Goal: Task Accomplishment & Management: Manage account settings

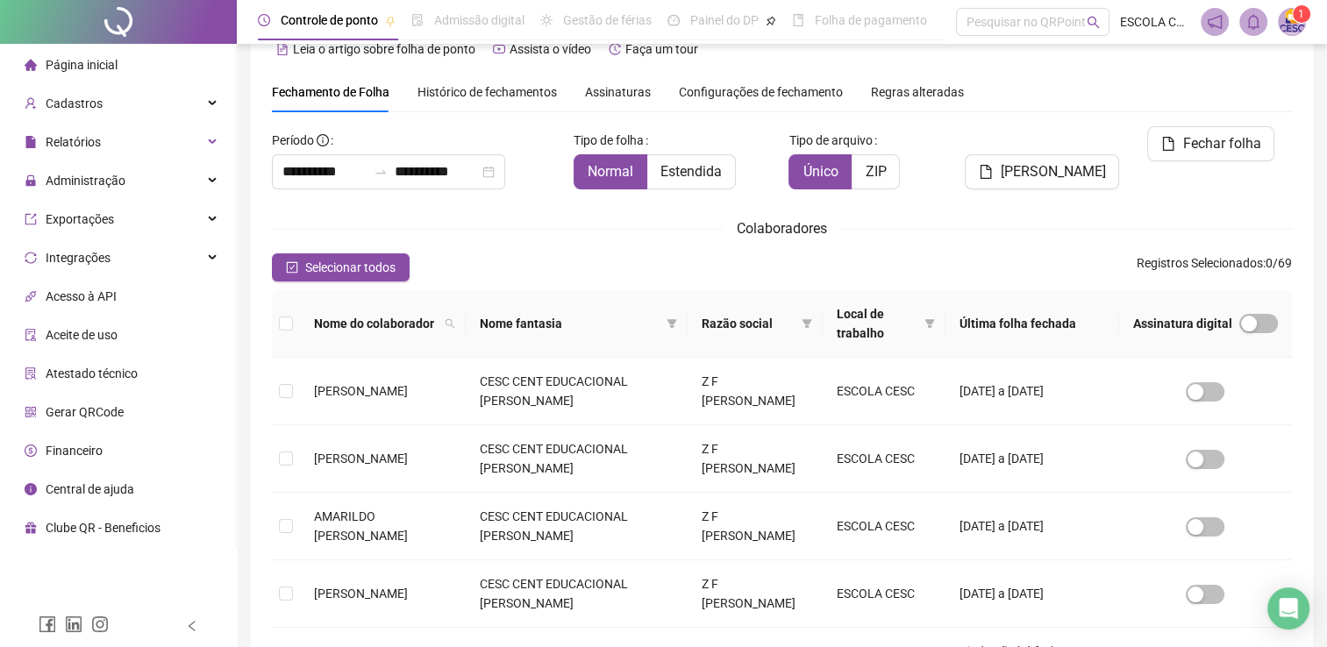
scroll to position [35, 0]
click at [118, 25] on div at bounding box center [118, 22] width 237 height 44
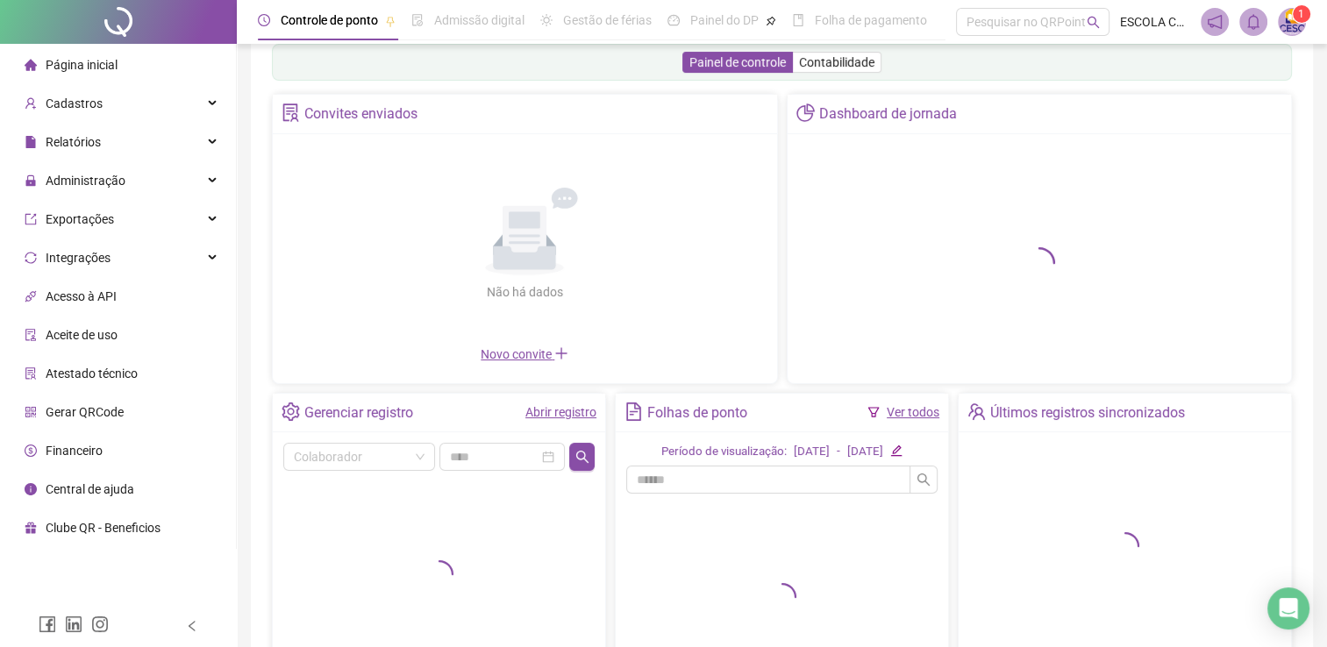
click at [97, 77] on div "Página inicial" at bounding box center [71, 64] width 93 height 35
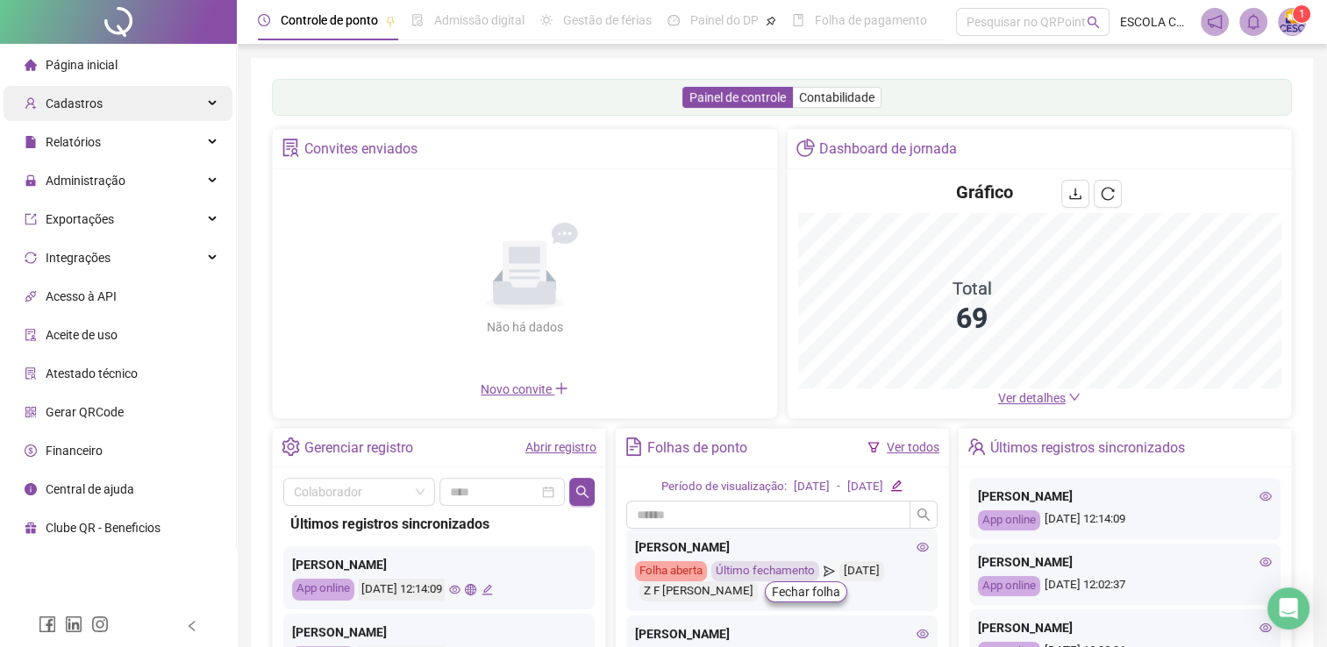
click at [105, 110] on div "Cadastros" at bounding box center [118, 103] width 229 height 35
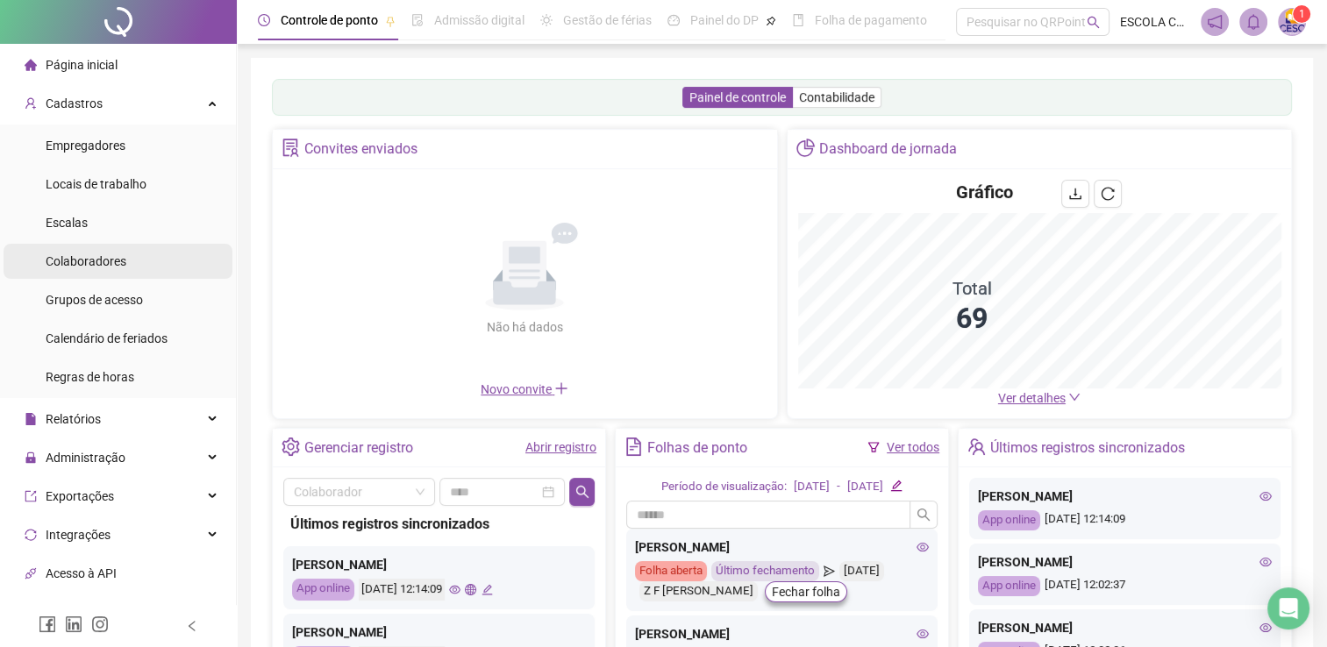
click at [102, 262] on span "Colaboradores" at bounding box center [86, 261] width 81 height 14
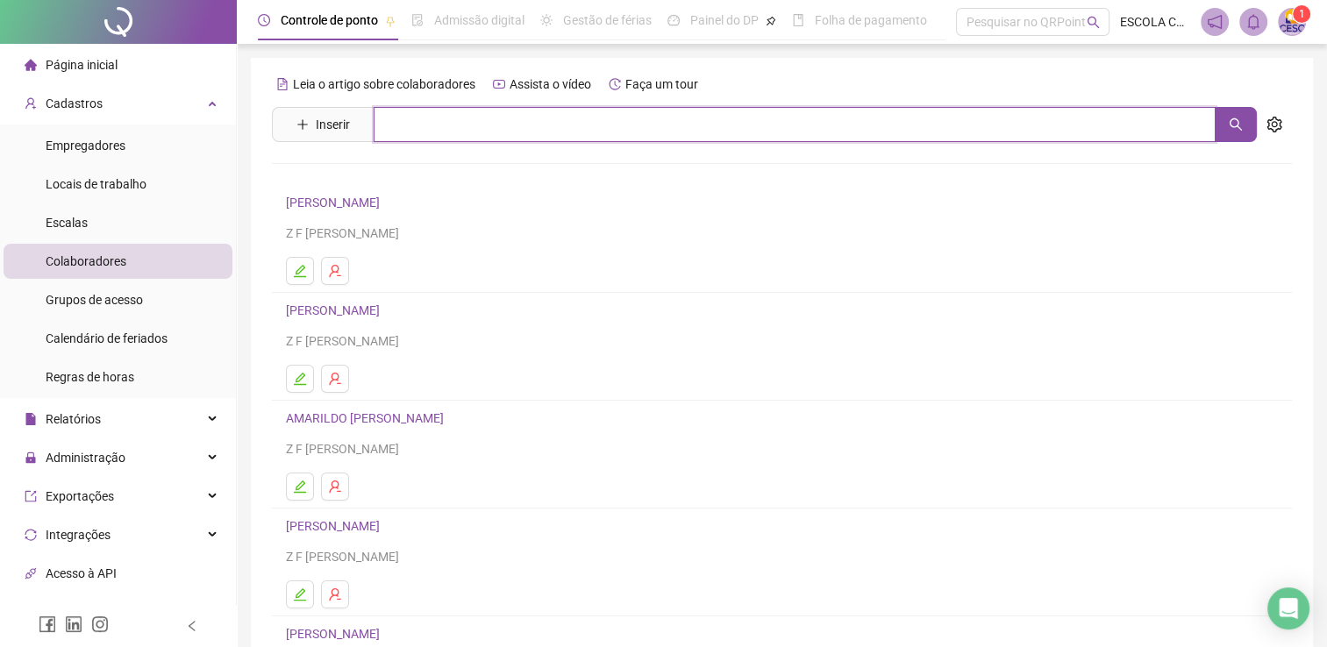
click at [551, 125] on input "text" at bounding box center [795, 124] width 842 height 35
type input "******"
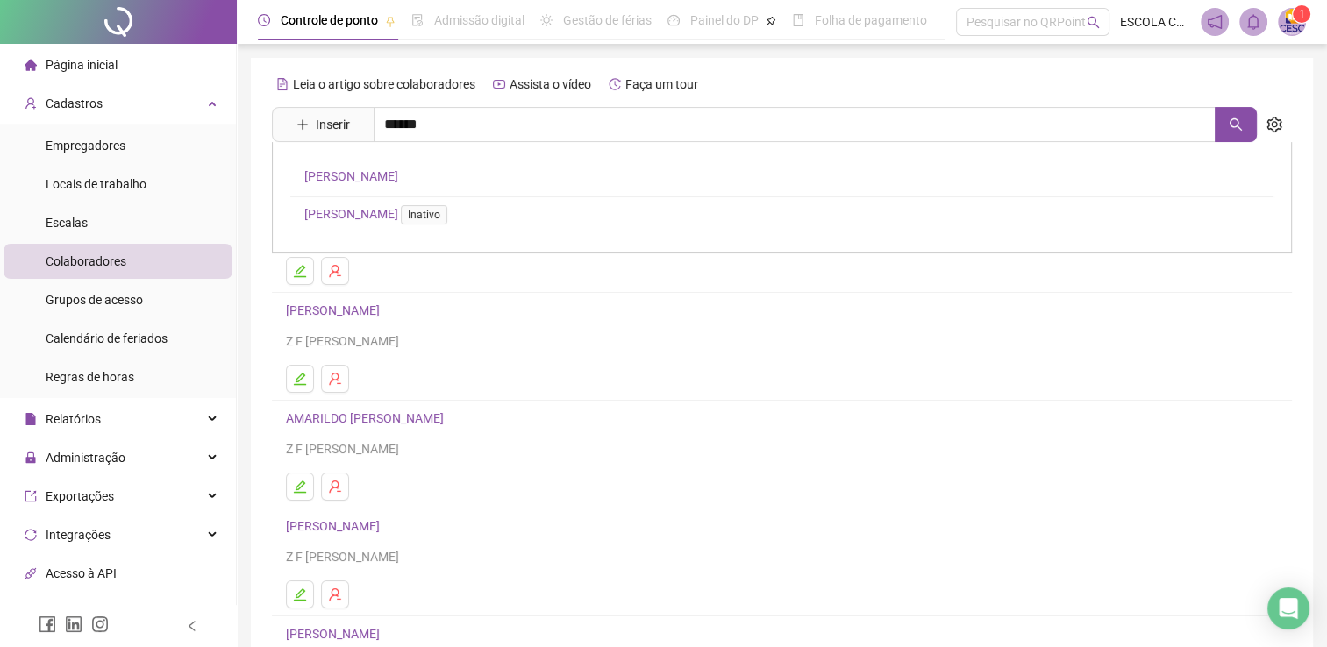
click at [349, 179] on link "[PERSON_NAME]" at bounding box center [351, 176] width 94 height 14
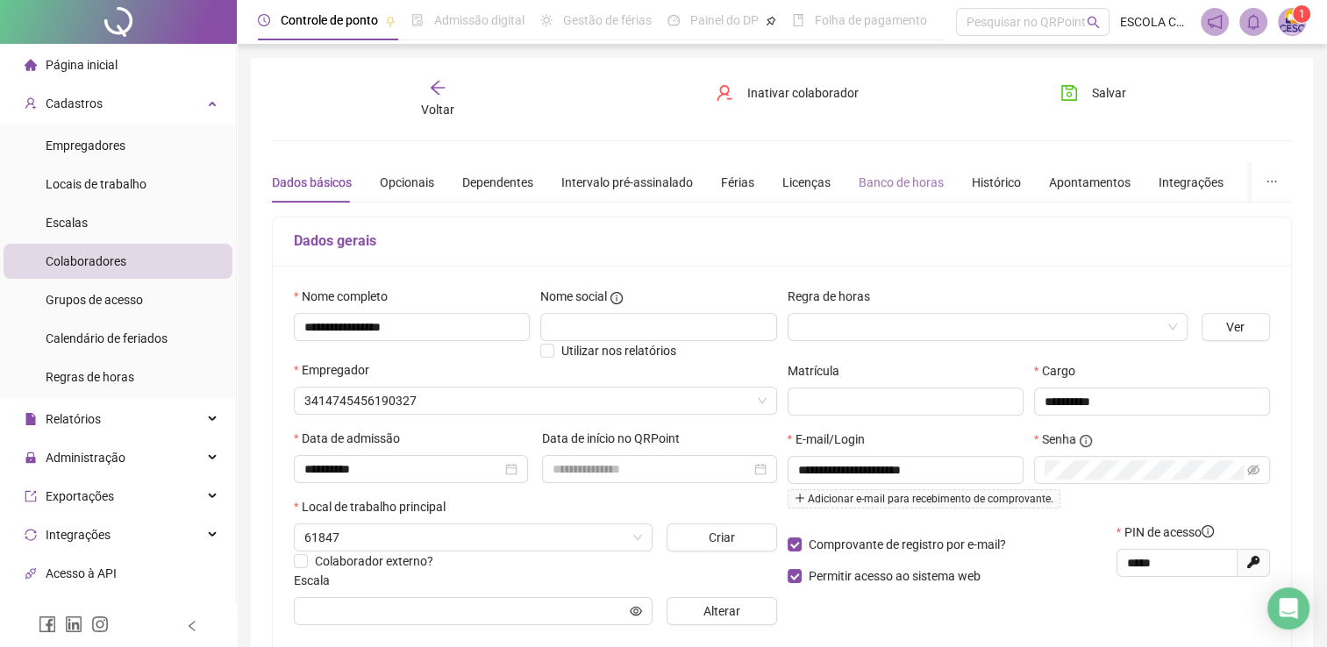
type input "**********"
click at [777, 94] on span "Inativar colaborador" at bounding box center [802, 92] width 111 height 19
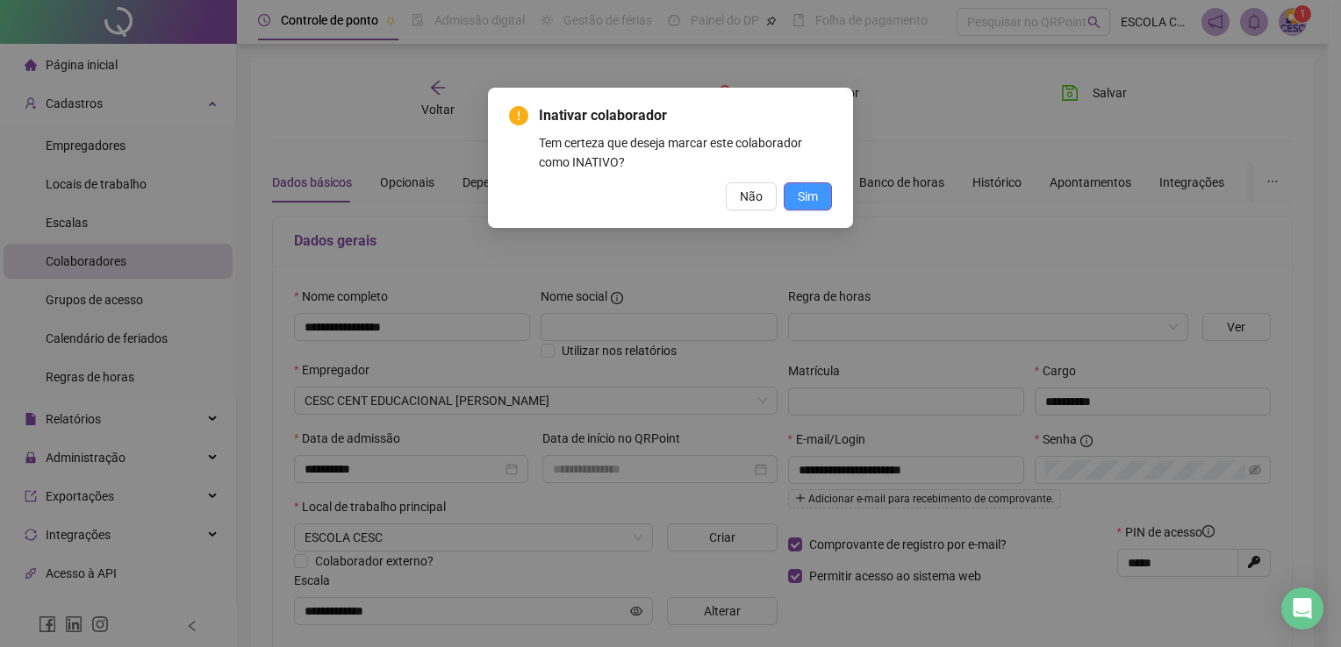
click at [812, 197] on span "Sim" at bounding box center [807, 196] width 20 height 19
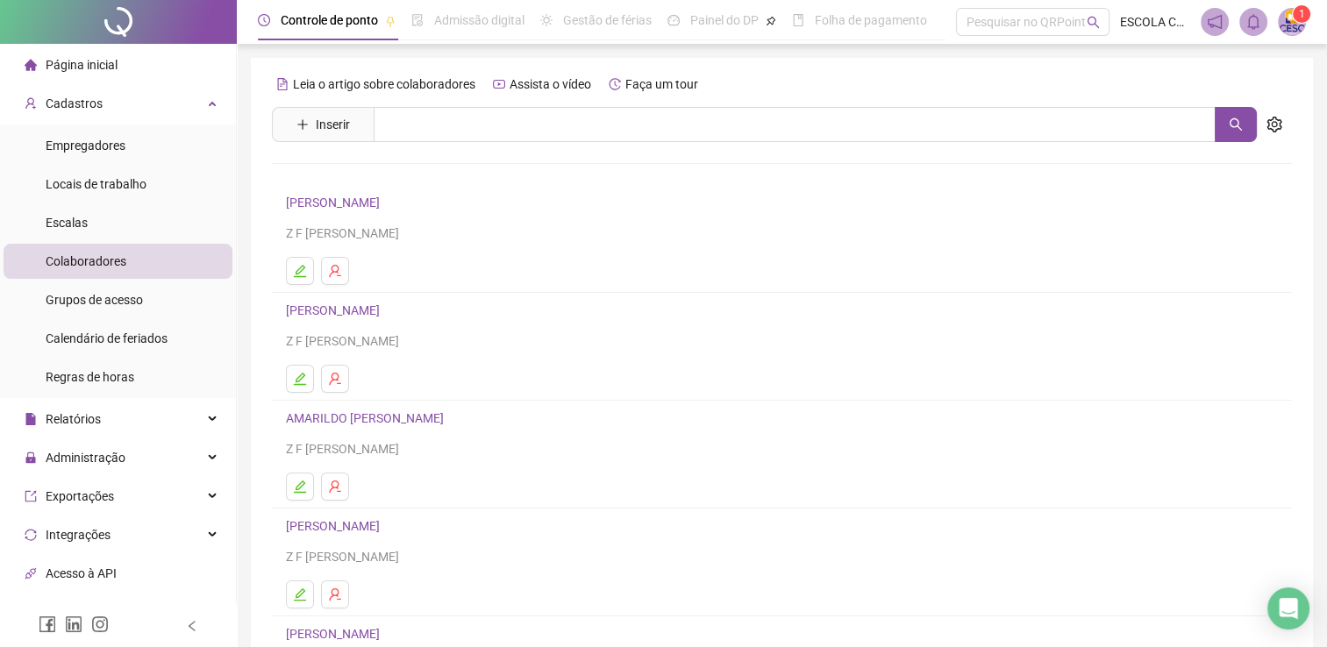
click at [103, 63] on span "Página inicial" at bounding box center [82, 65] width 72 height 14
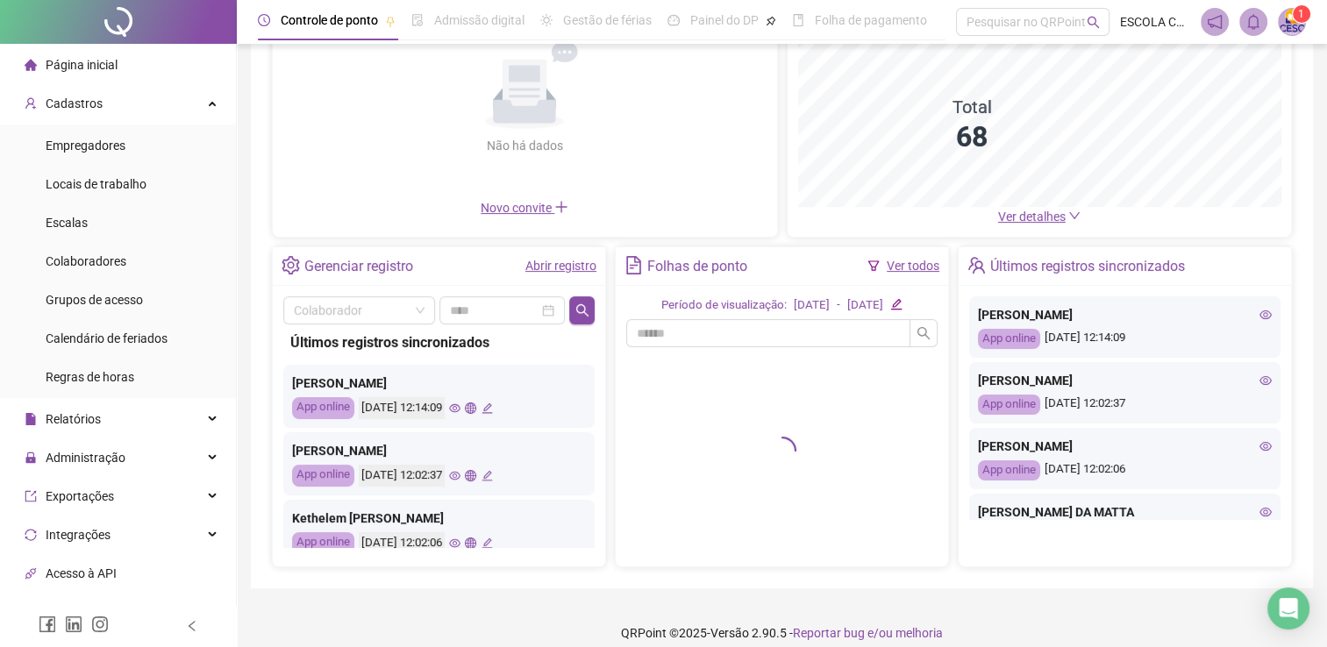
scroll to position [197, 0]
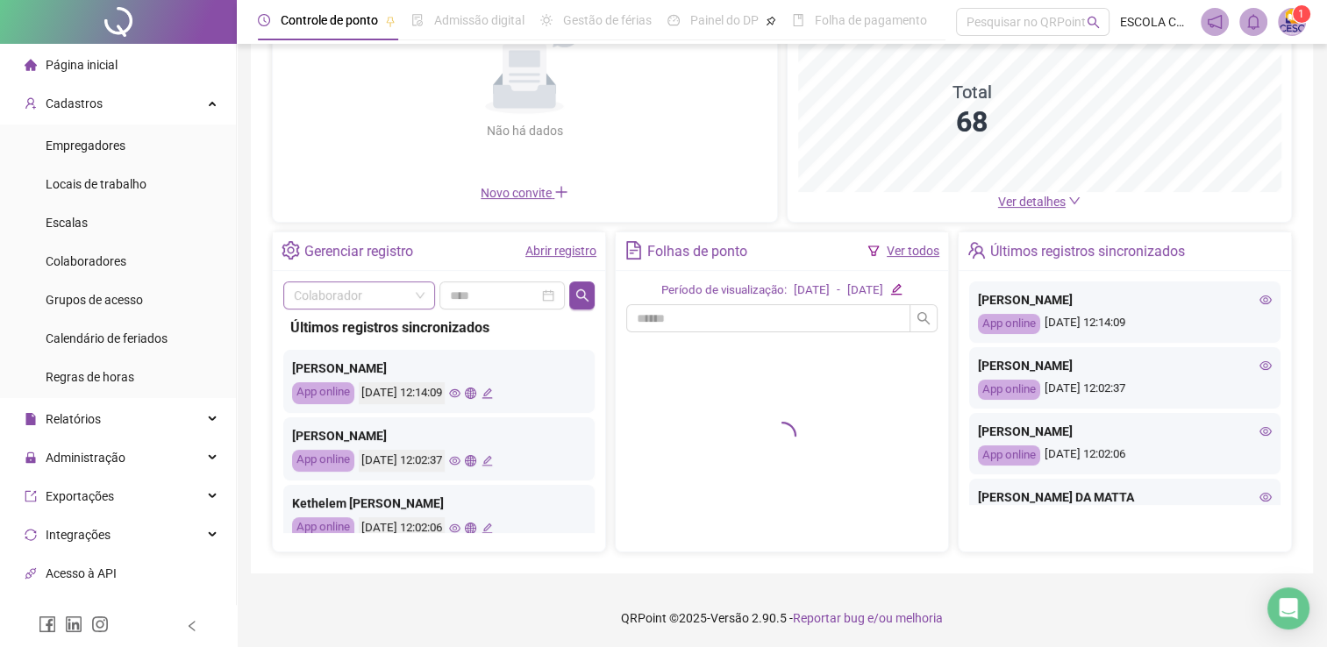
click at [349, 294] on input "search" at bounding box center [351, 295] width 115 height 26
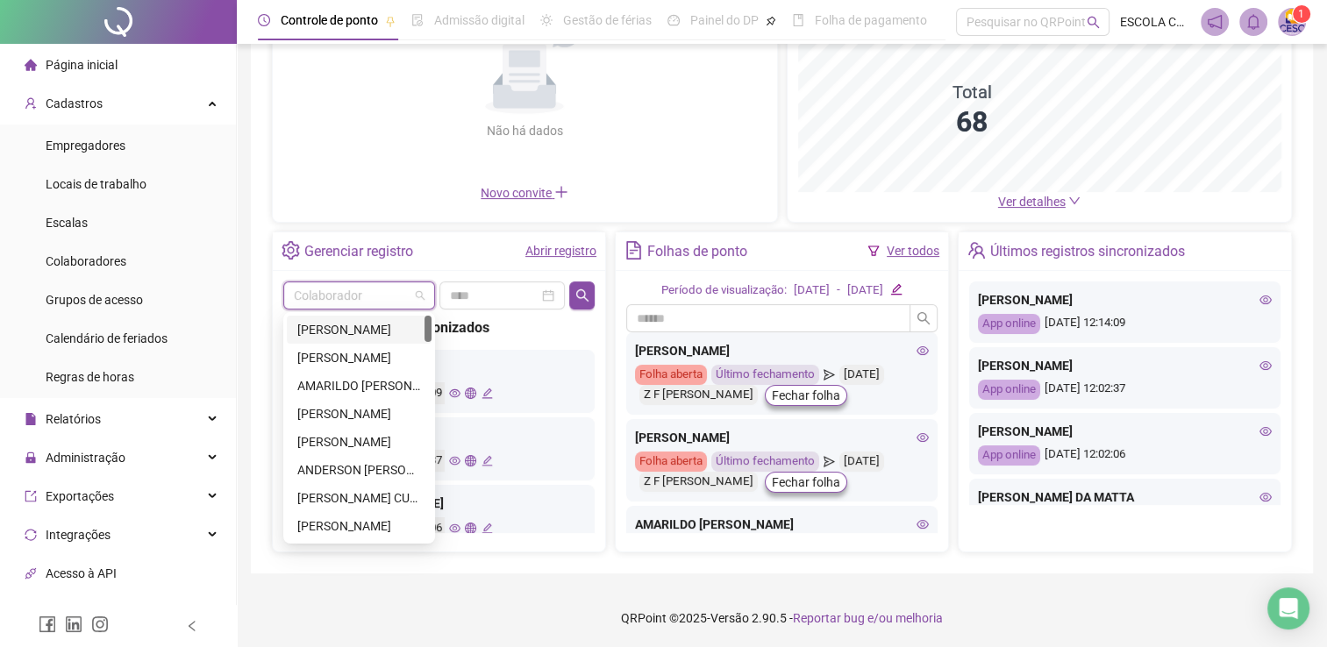
type input "*"
click at [547, 251] on link "Abrir registro" at bounding box center [561, 251] width 71 height 14
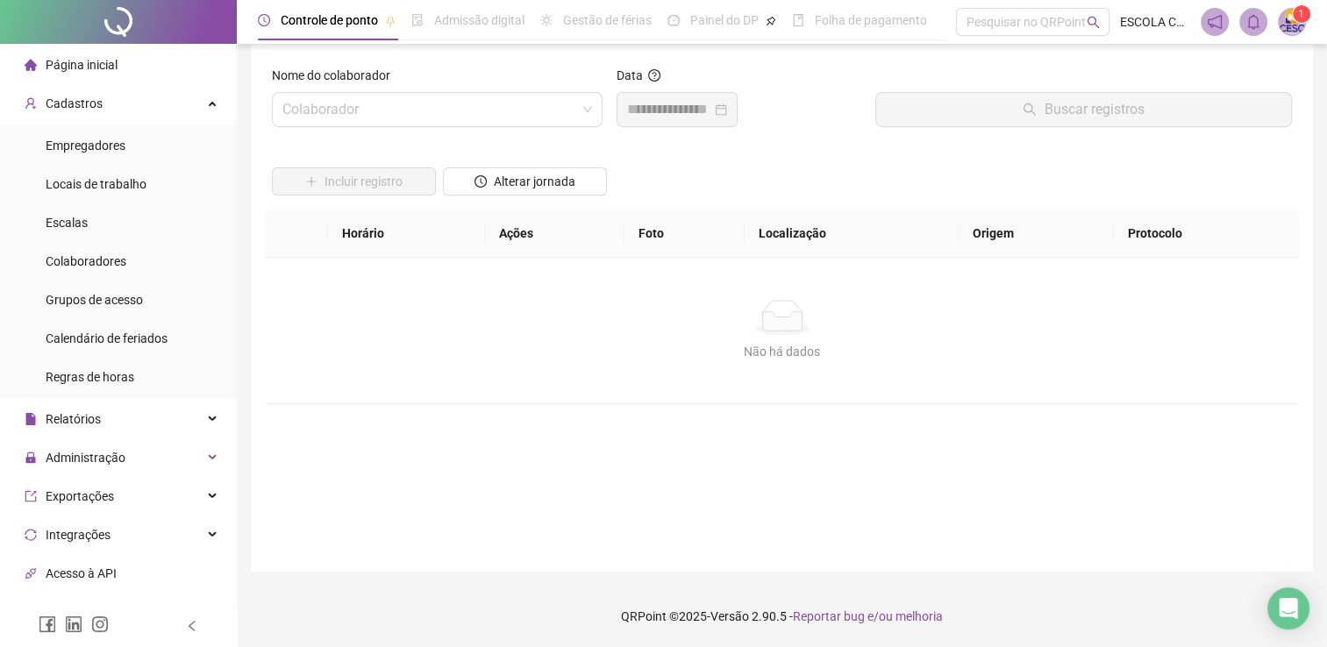
scroll to position [12, 0]
click at [375, 118] on input "search" at bounding box center [429, 110] width 294 height 33
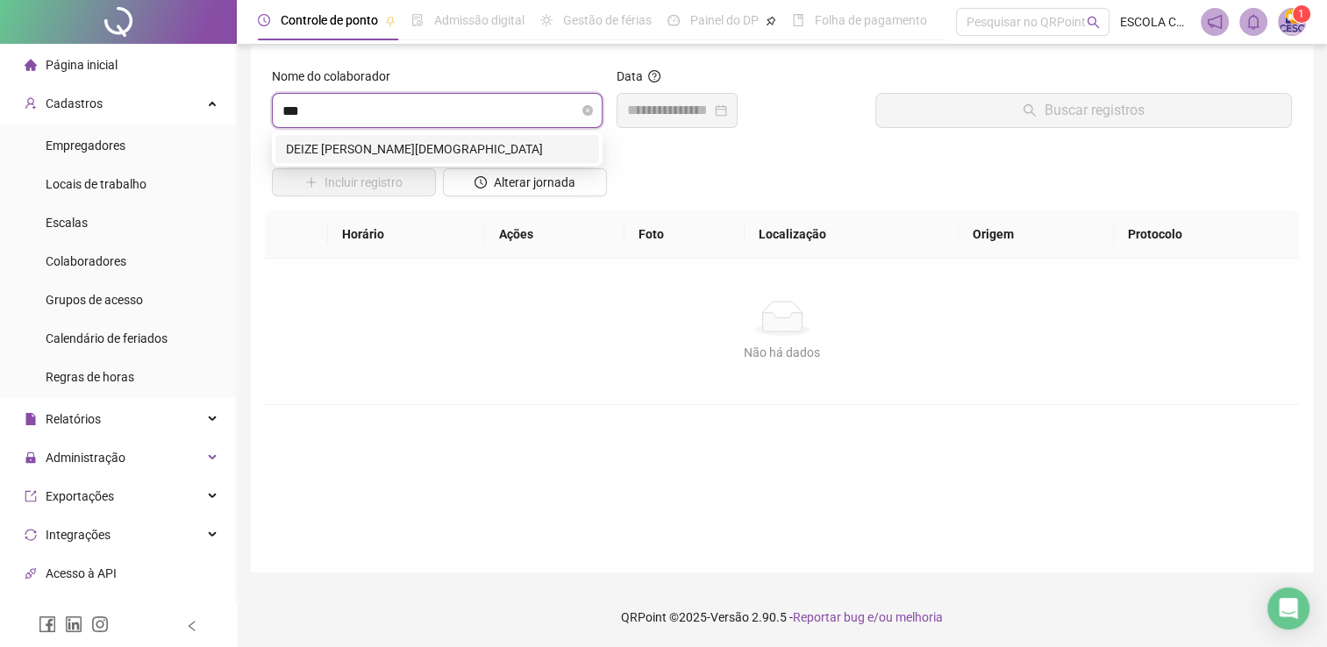
type input "****"
click at [383, 158] on div "DEIZE [PERSON_NAME][DEMOGRAPHIC_DATA]" at bounding box center [437, 148] width 303 height 19
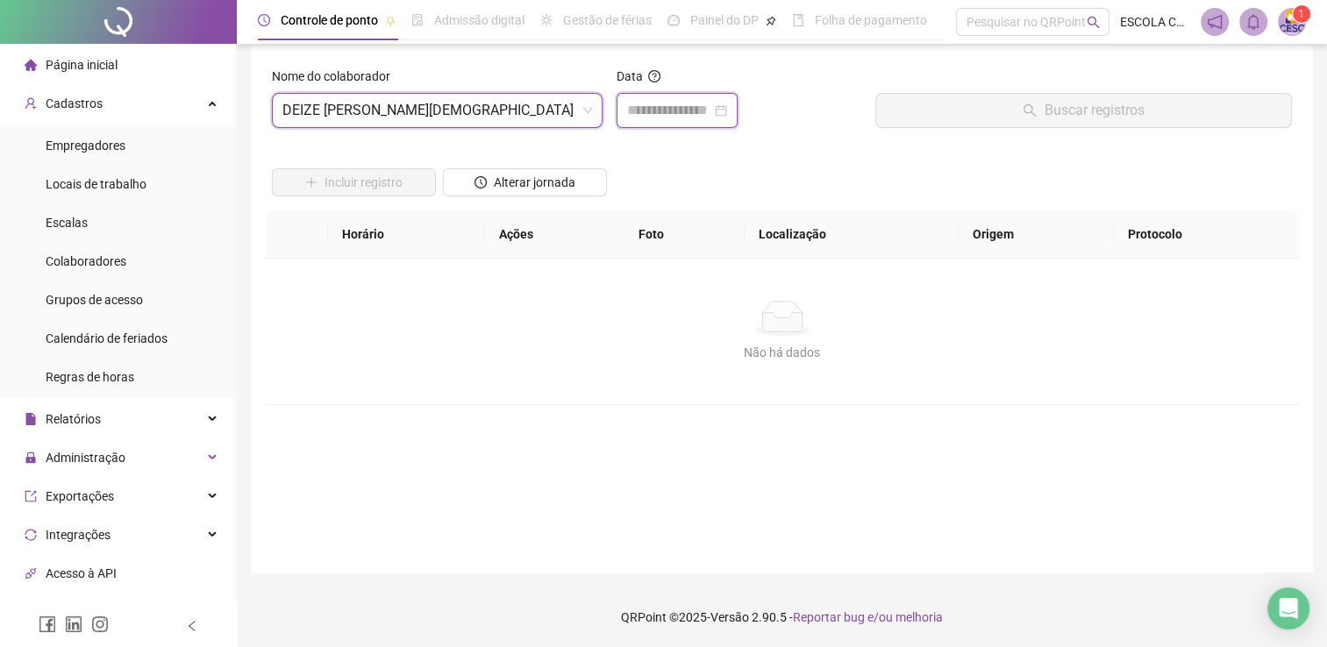
click at [702, 118] on input at bounding box center [669, 110] width 84 height 21
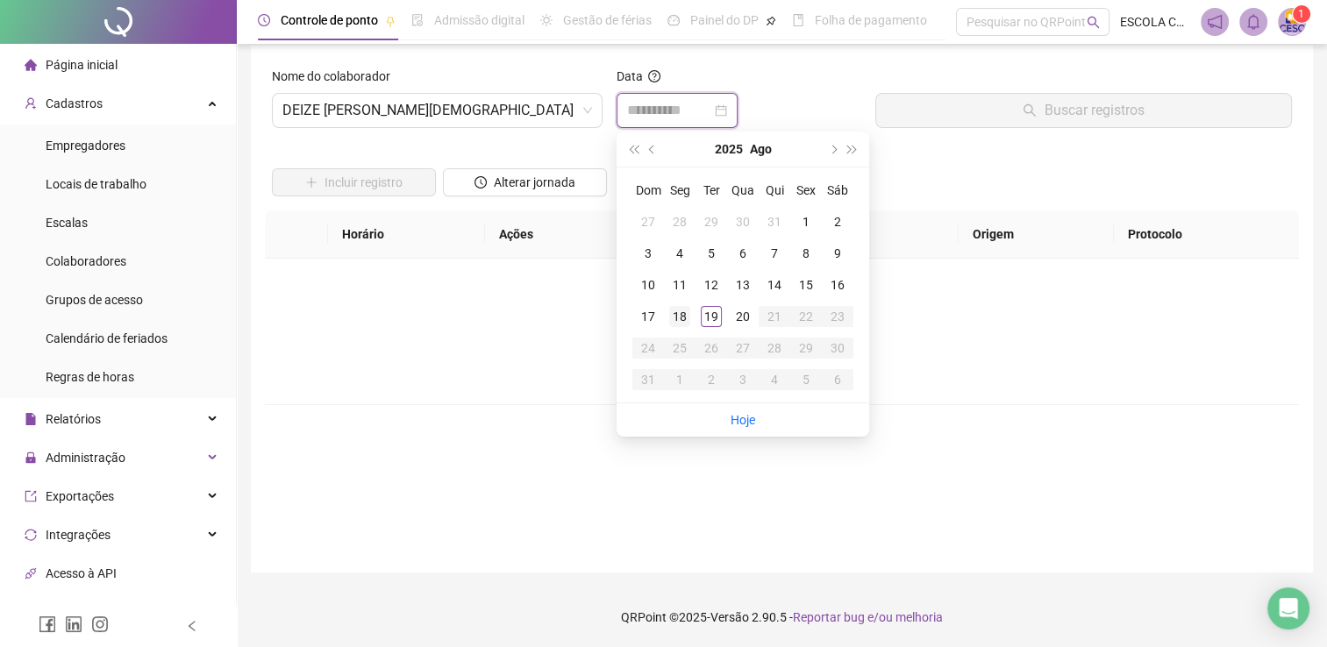
type input "**********"
click at [682, 314] on div "18" at bounding box center [679, 316] width 21 height 21
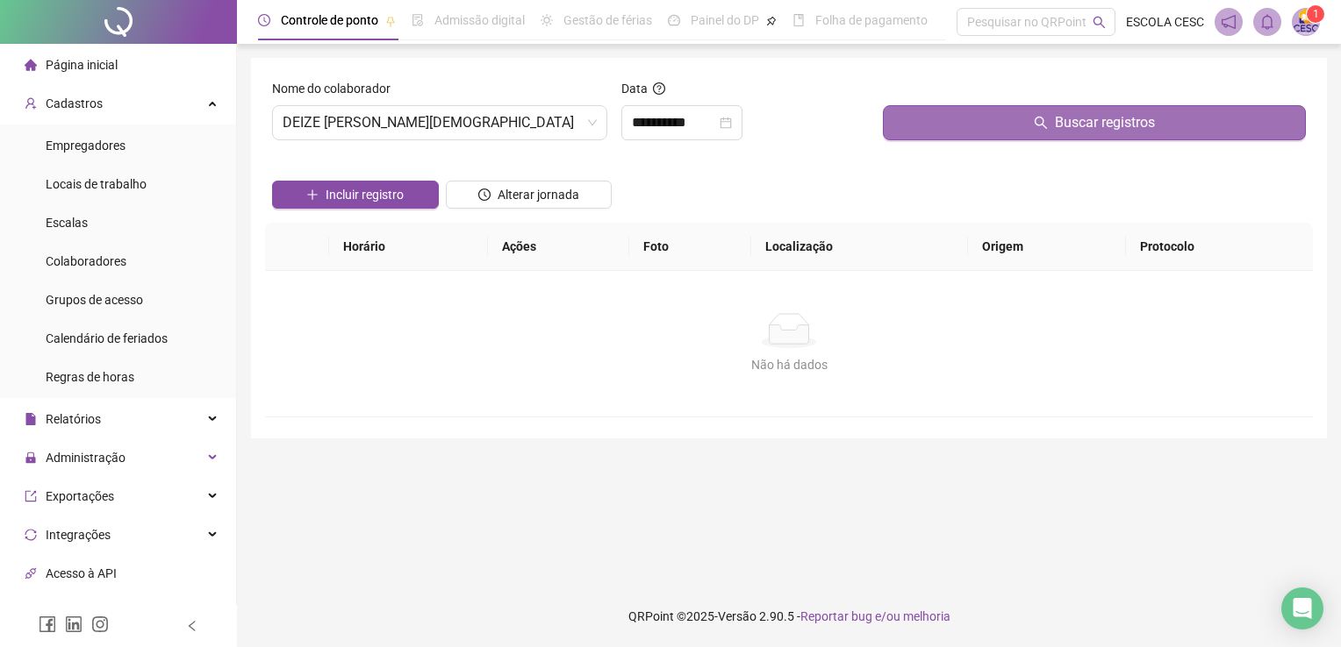
click at [976, 120] on button "Buscar registros" at bounding box center [1094, 122] width 423 height 35
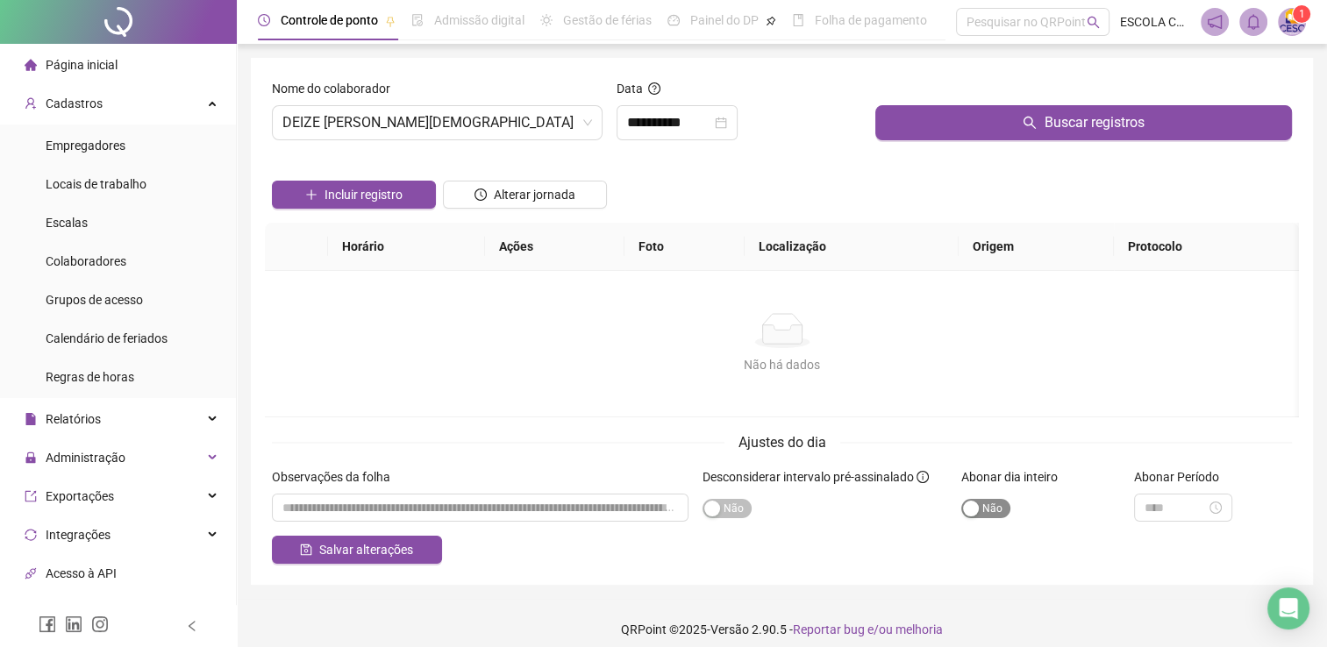
click at [982, 512] on span "Sim Não" at bounding box center [986, 508] width 49 height 19
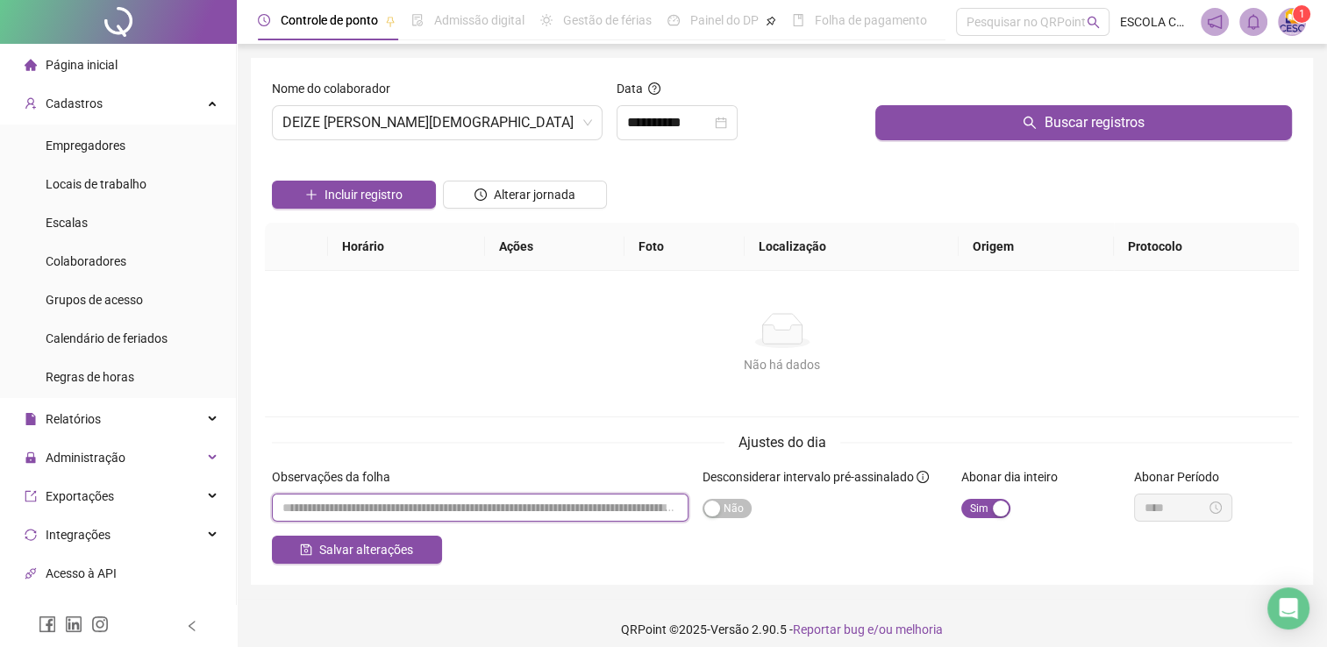
click at [474, 505] on input "textarea" at bounding box center [480, 508] width 417 height 28
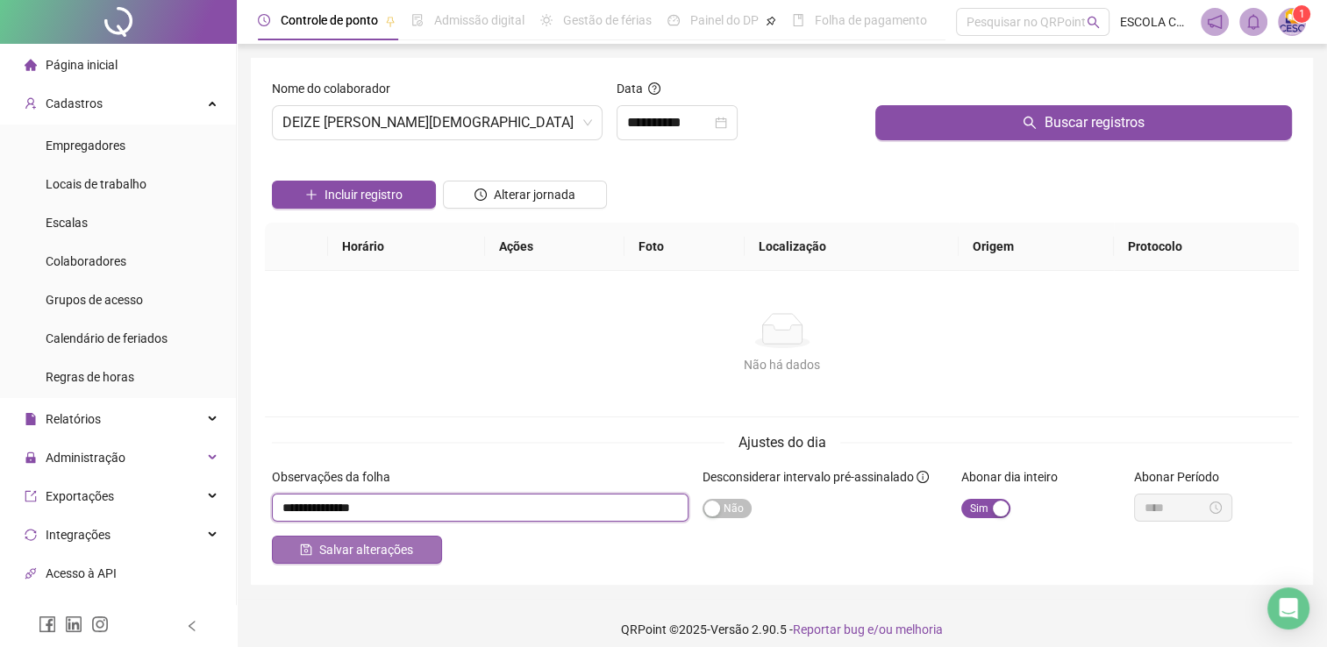
type input "**********"
click at [394, 556] on span "Salvar alterações" at bounding box center [366, 549] width 94 height 19
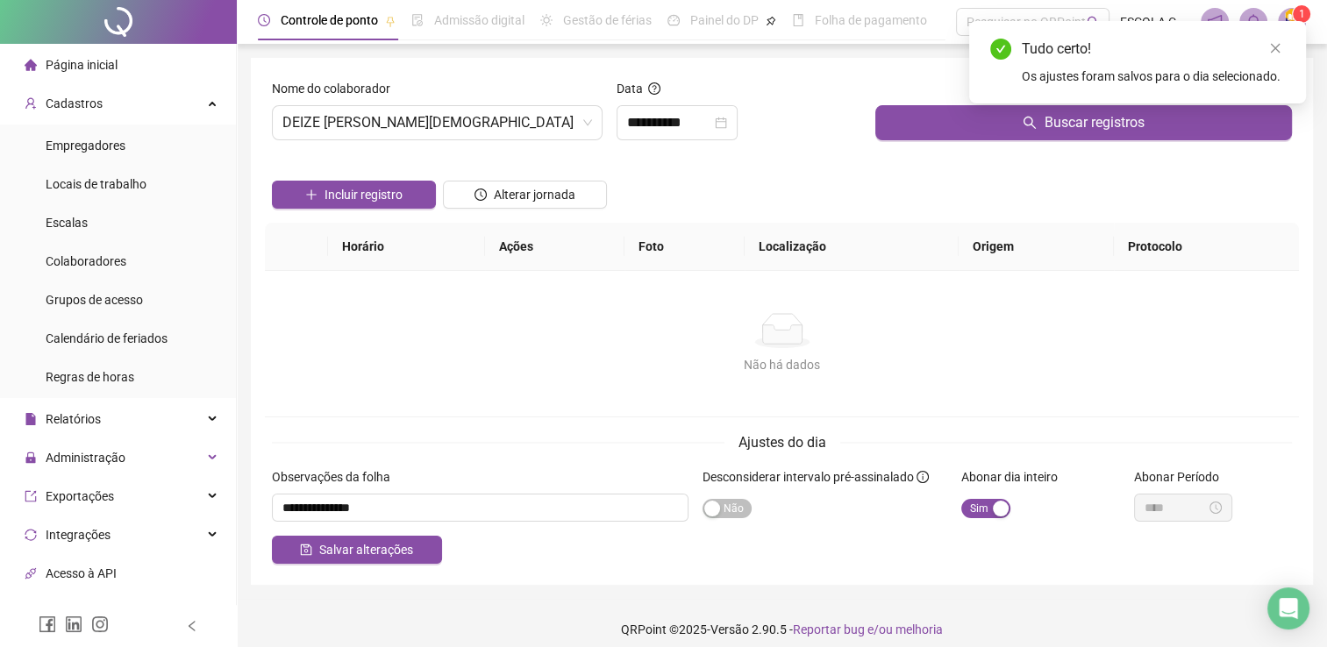
click at [91, 47] on div "Página inicial" at bounding box center [71, 64] width 93 height 35
